Goal: Find specific page/section: Find specific page/section

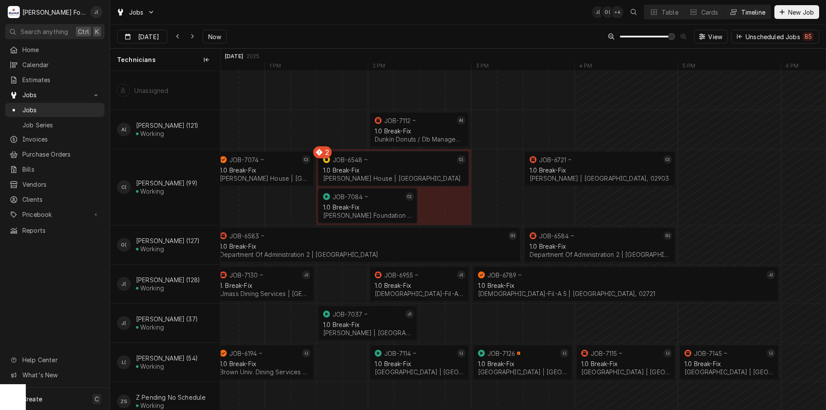
scroll to position [0, 11979]
click at [48, 105] on span "Jobs" at bounding box center [61, 109] width 78 height 9
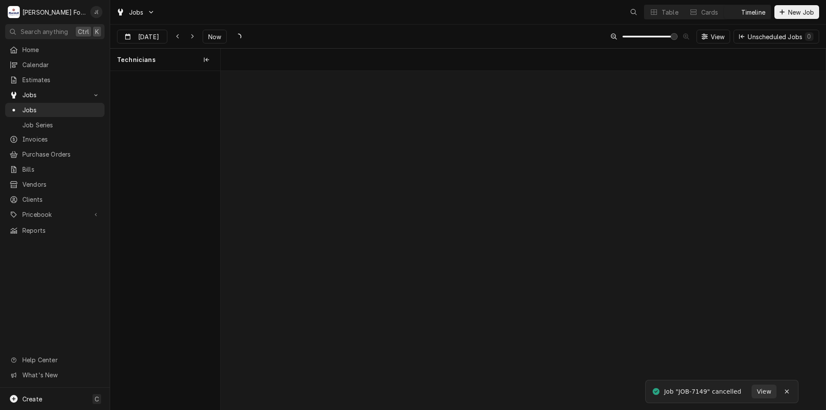
scroll to position [0, 11979]
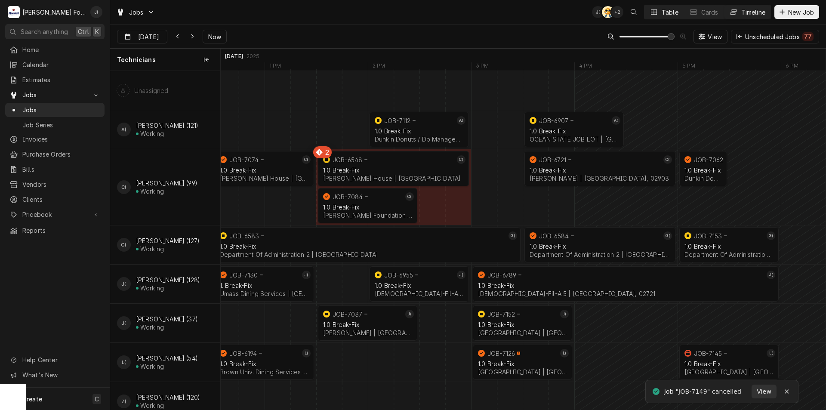
click at [669, 7] on button "Table" at bounding box center [663, 12] width 39 height 14
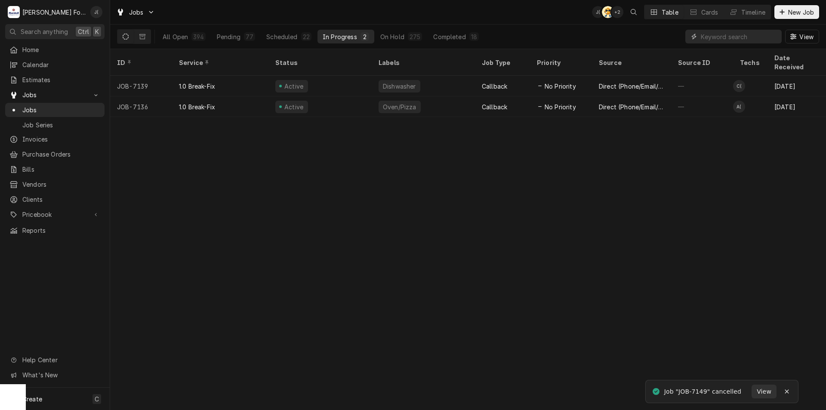
click at [710, 35] on input "Dynamic Content Wrapper" at bounding box center [738, 37] width 77 height 14
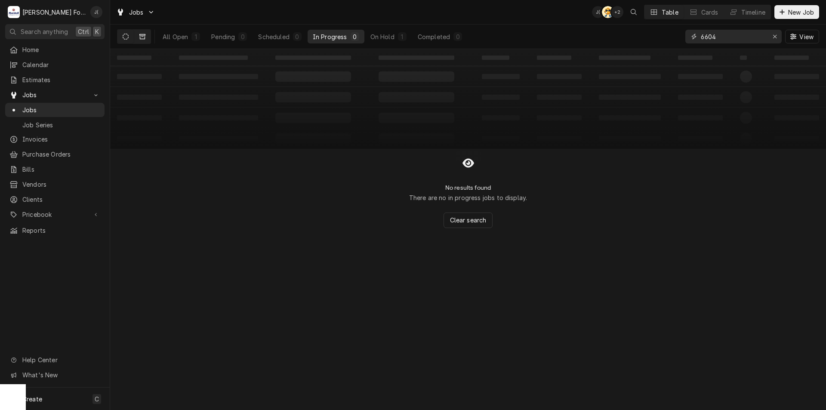
type input "6604"
click at [139, 37] on button "Dynamic Content Wrapper" at bounding box center [142, 37] width 16 height 14
click at [124, 37] on icon "Dynamic Content Wrapper" at bounding box center [126, 37] width 6 height 6
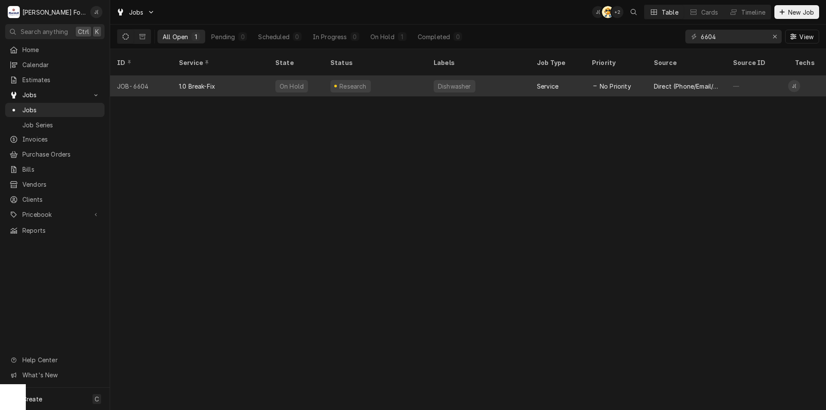
click at [404, 76] on div "Research" at bounding box center [374, 86] width 103 height 21
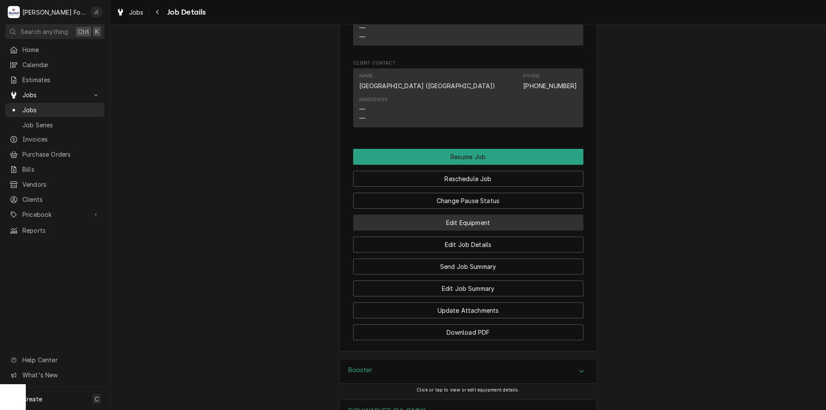
scroll to position [2279, 0]
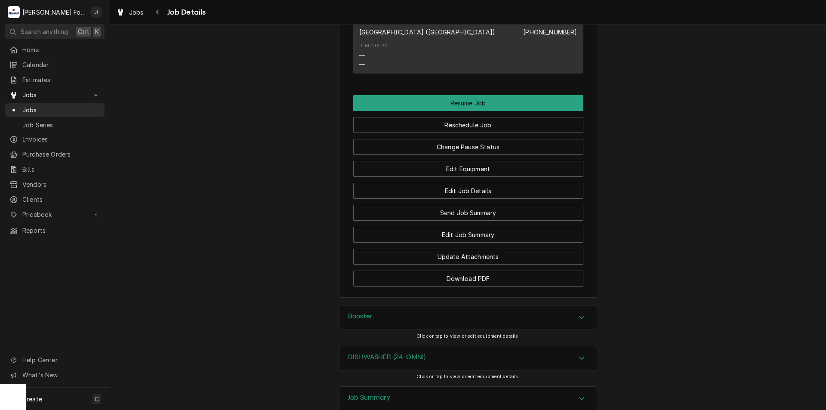
click at [393, 387] on div "Job Summary" at bounding box center [467, 399] width 257 height 24
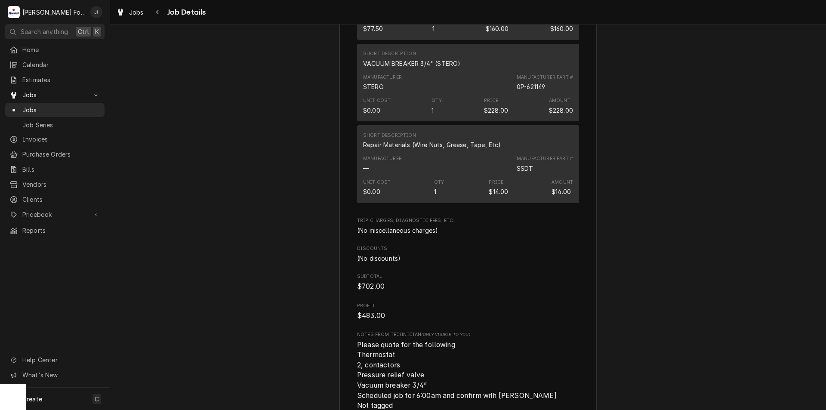
scroll to position [3573, 0]
